Goal: Check status: Check status

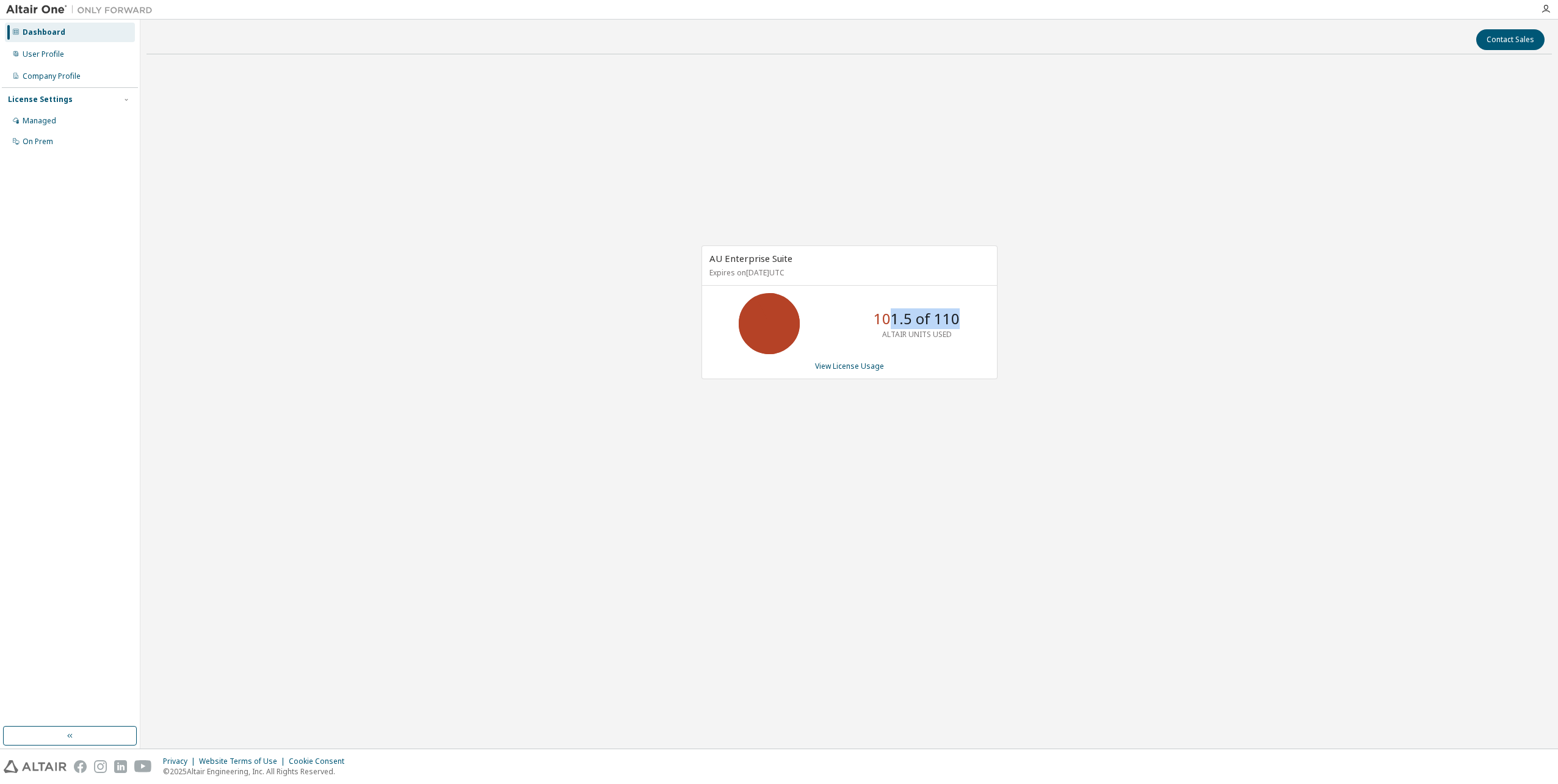
drag, startPoint x: 932, startPoint y: 309, endPoint x: 878, endPoint y: 277, distance: 62.8
click at [879, 278] on div "AU Enterprise Suite Expires on November 1, 2025 UTC 101.5 of 110 ALTAIR UNITS U…" at bounding box center [850, 312] width 296 height 134
drag, startPoint x: 878, startPoint y: 277, endPoint x: 1185, endPoint y: 114, distance: 347.6
click at [1212, 192] on div "AU Enterprise Suite Expires on November 1, 2025 UTC 101.5 of 110 ALTAIR UNITS U…" at bounding box center [849, 319] width 1406 height 510
